Goal: Task Accomplishment & Management: Complete application form

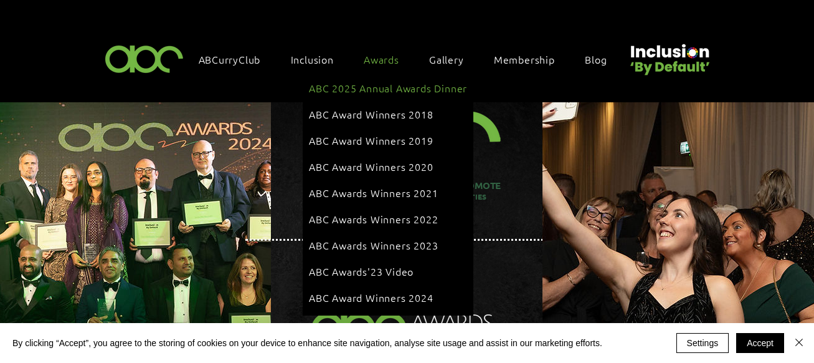
click at [381, 89] on span "ABC 2025 Annual Awards Dinner" at bounding box center [388, 88] width 158 height 14
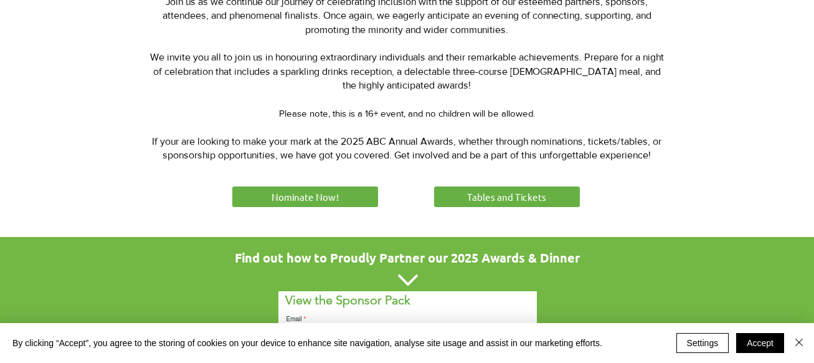
scroll to position [549, 0]
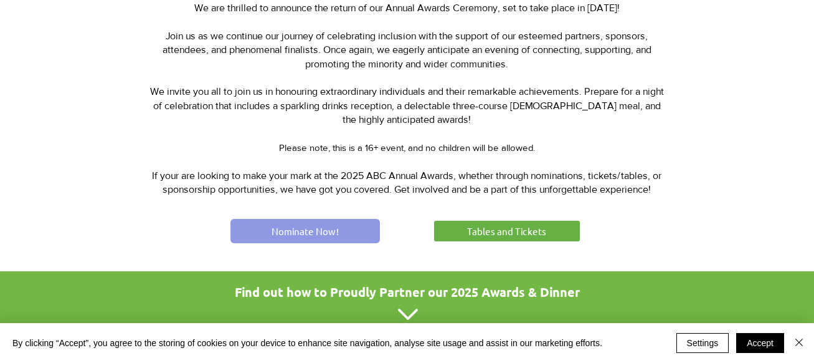
click at [341, 229] on link "Nominate Now!" at bounding box center [306, 231] width 150 height 24
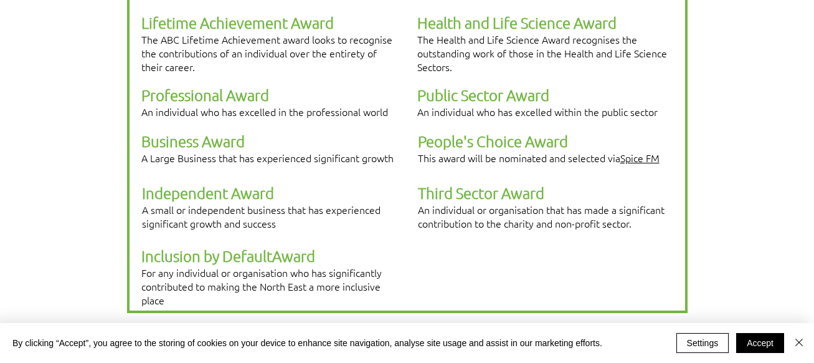
scroll to position [407, 0]
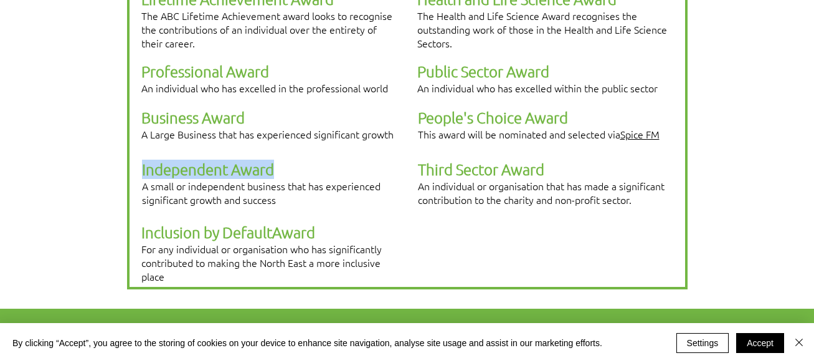
drag, startPoint x: 141, startPoint y: 143, endPoint x: 285, endPoint y: 139, distance: 143.3
click at [285, 159] on p "Independent Award A small or independent business that has experienced signific…" at bounding box center [269, 182] width 255 height 47
copy span "Independent Award"
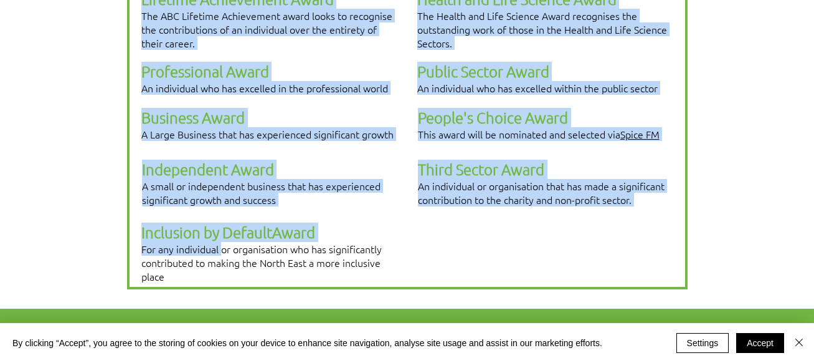
drag, startPoint x: 140, startPoint y: 200, endPoint x: 221, endPoint y: 210, distance: 81.6
click at [221, 210] on div "2025 Award Categories Lifetime Achievement Award The ABC Lifetime Achievement a…" at bounding box center [407, 114] width 561 height 350
click at [473, 219] on div at bounding box center [407, 114] width 561 height 350
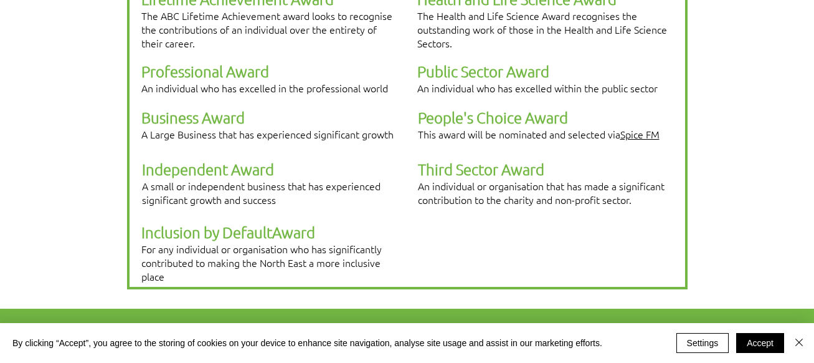
drag, startPoint x: 318, startPoint y: 195, endPoint x: 141, endPoint y: 201, distance: 177.0
click at [141, 227] on span "Inclusion by D efault Award" at bounding box center [228, 234] width 174 height 14
copy span "Inclusion by D efault Award"
drag, startPoint x: 421, startPoint y: 143, endPoint x: 545, endPoint y: 144, distance: 124.6
click at [545, 159] on p "Third Sector Award" at bounding box center [545, 168] width 255 height 19
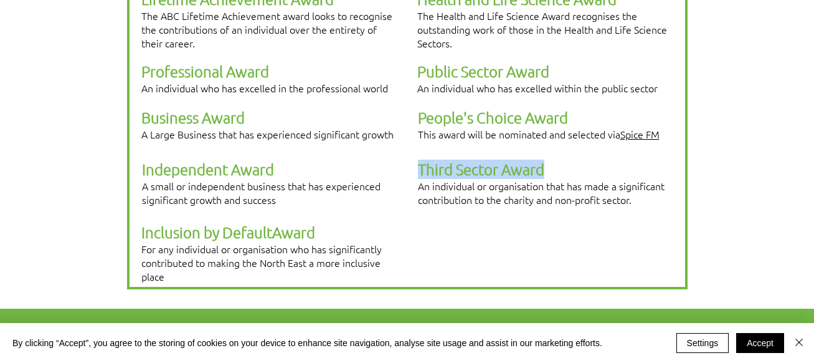
copy span "Third Sector Award"
